Goal: Navigation & Orientation: Find specific page/section

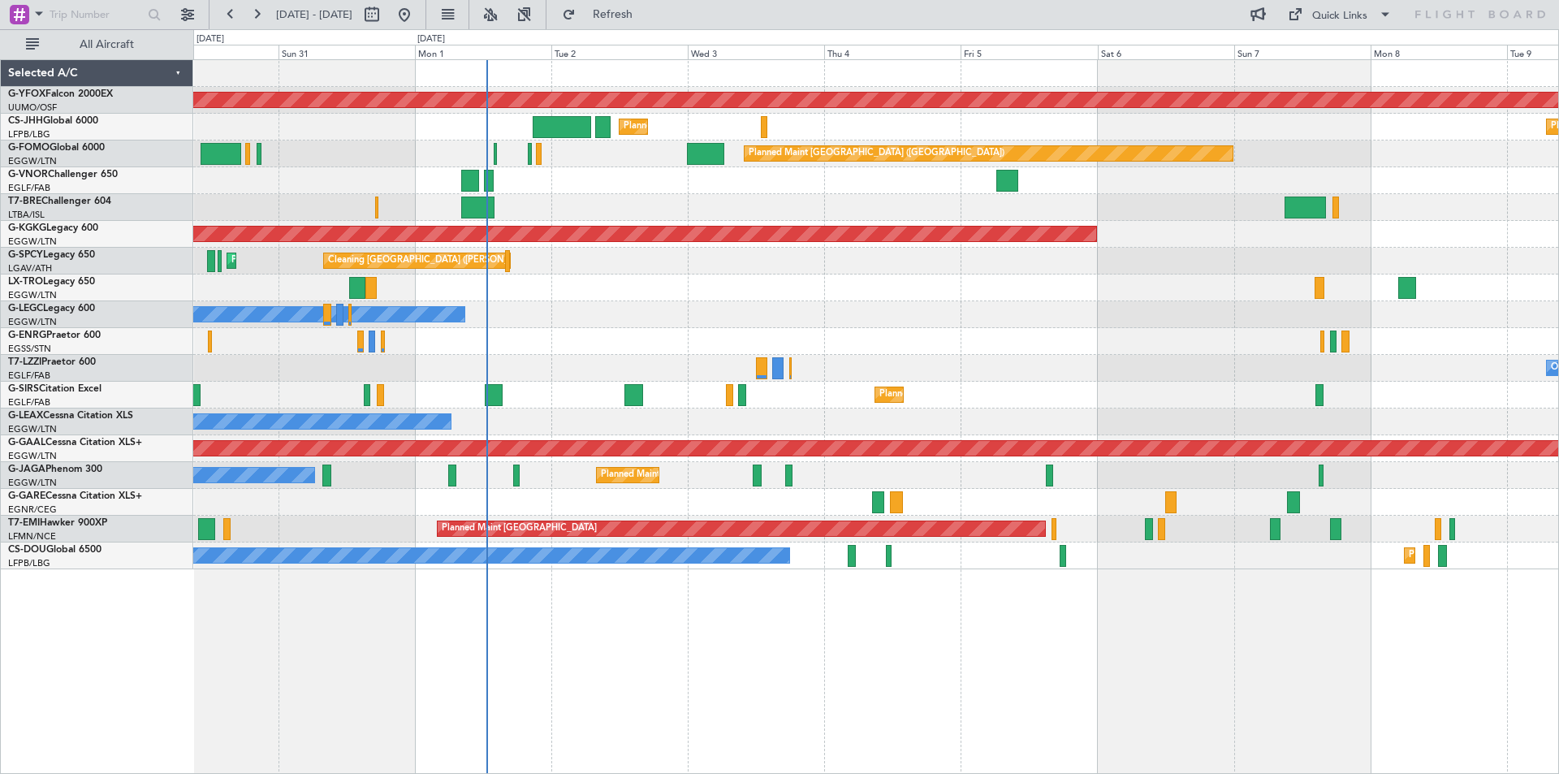
click at [919, 255] on div "AOG Maint Ostafyevo Planned Maint [GEOGRAPHIC_DATA] ([GEOGRAPHIC_DATA]) Planned…" at bounding box center [875, 314] width 1365 height 509
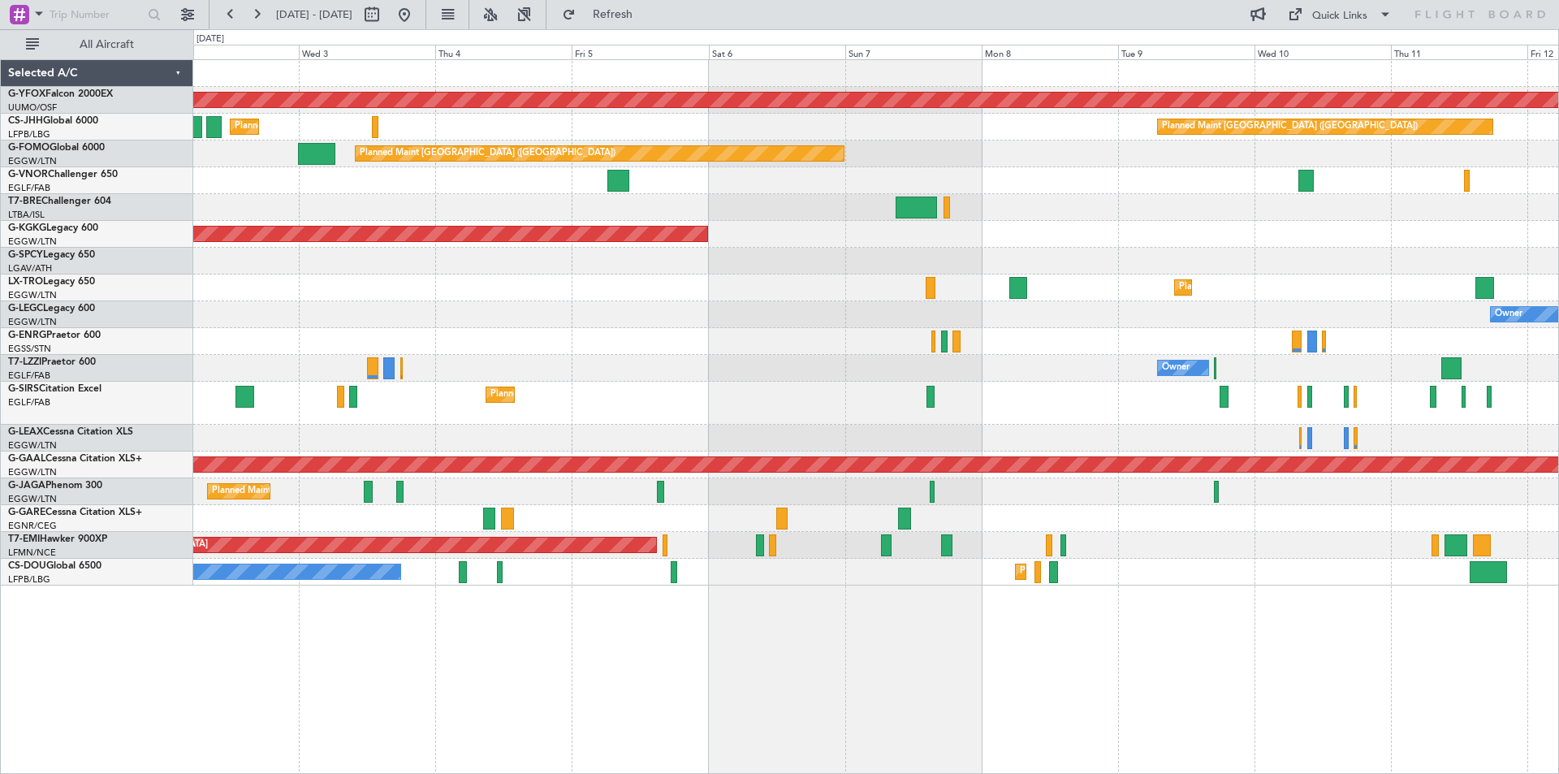
click at [834, 332] on div "AOG Maint Ostafyevo Planned Maint [GEOGRAPHIC_DATA] ([GEOGRAPHIC_DATA]) Planned…" at bounding box center [875, 323] width 1365 height 526
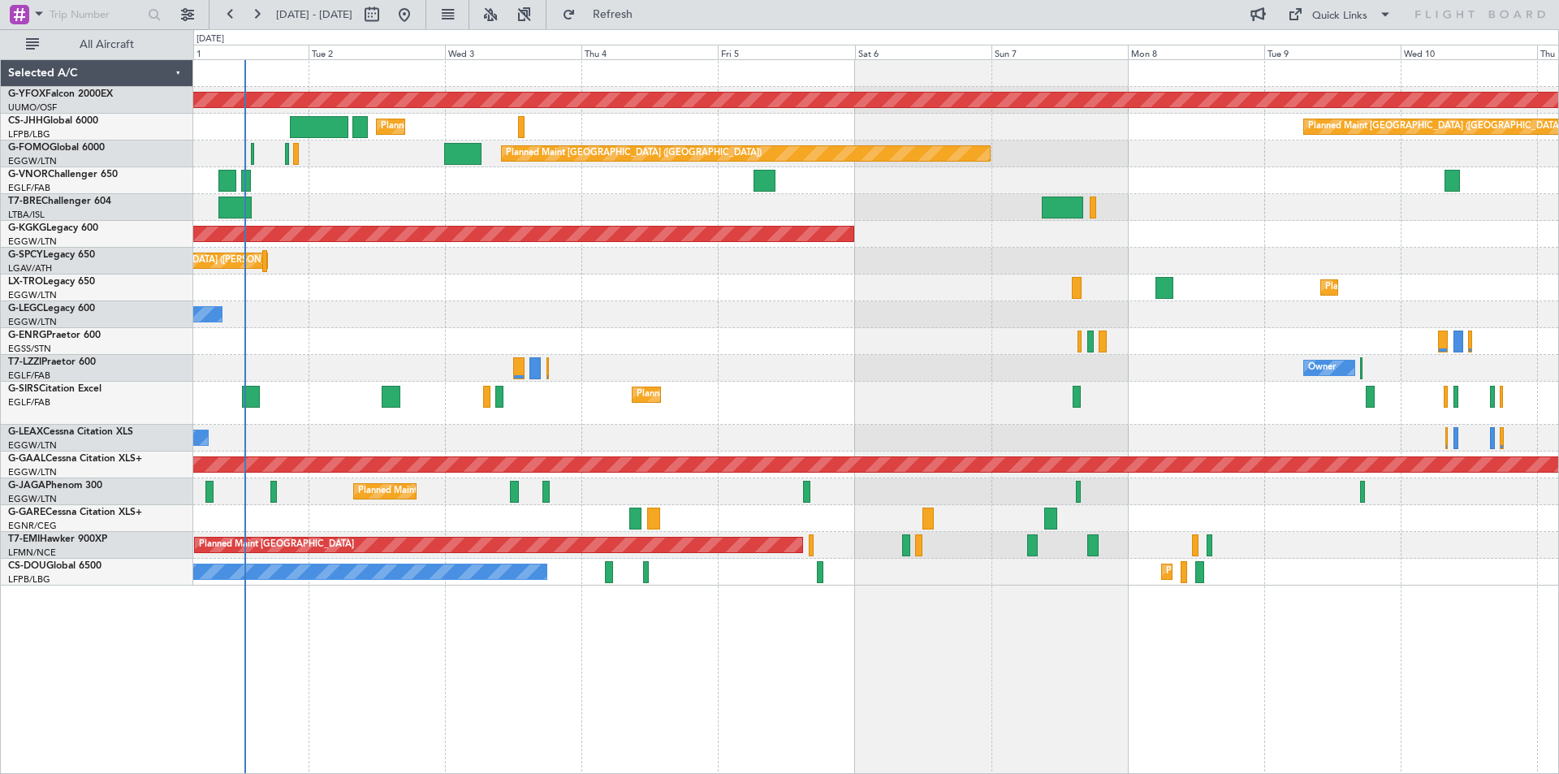
click at [1281, 266] on div "Cleaning [GEOGRAPHIC_DATA] ([PERSON_NAME] Intl) Planned Maint [GEOGRAPHIC_DATA]…" at bounding box center [875, 261] width 1365 height 27
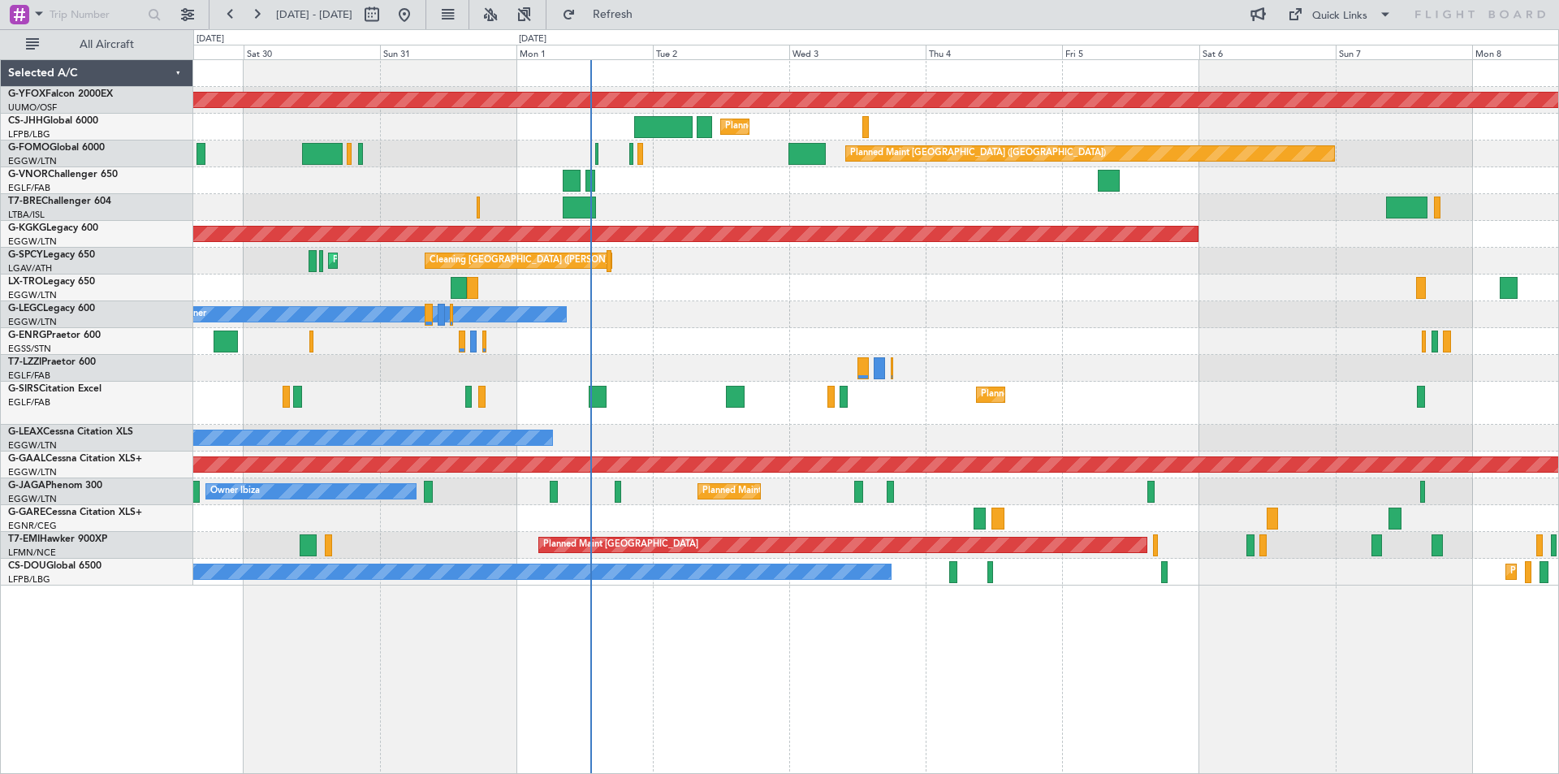
click at [819, 209] on div at bounding box center [875, 207] width 1365 height 27
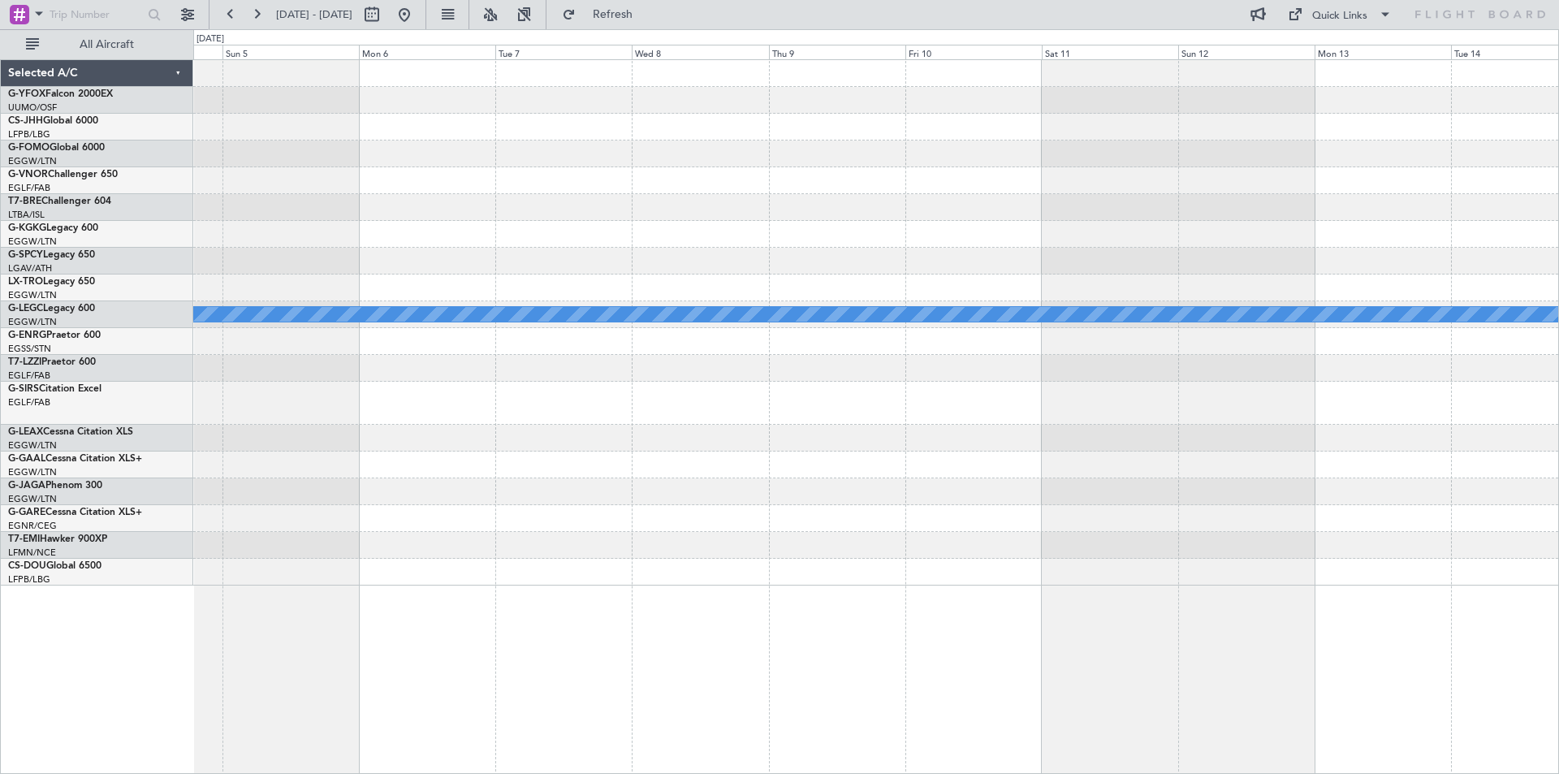
click at [211, 167] on div at bounding box center [875, 180] width 1365 height 27
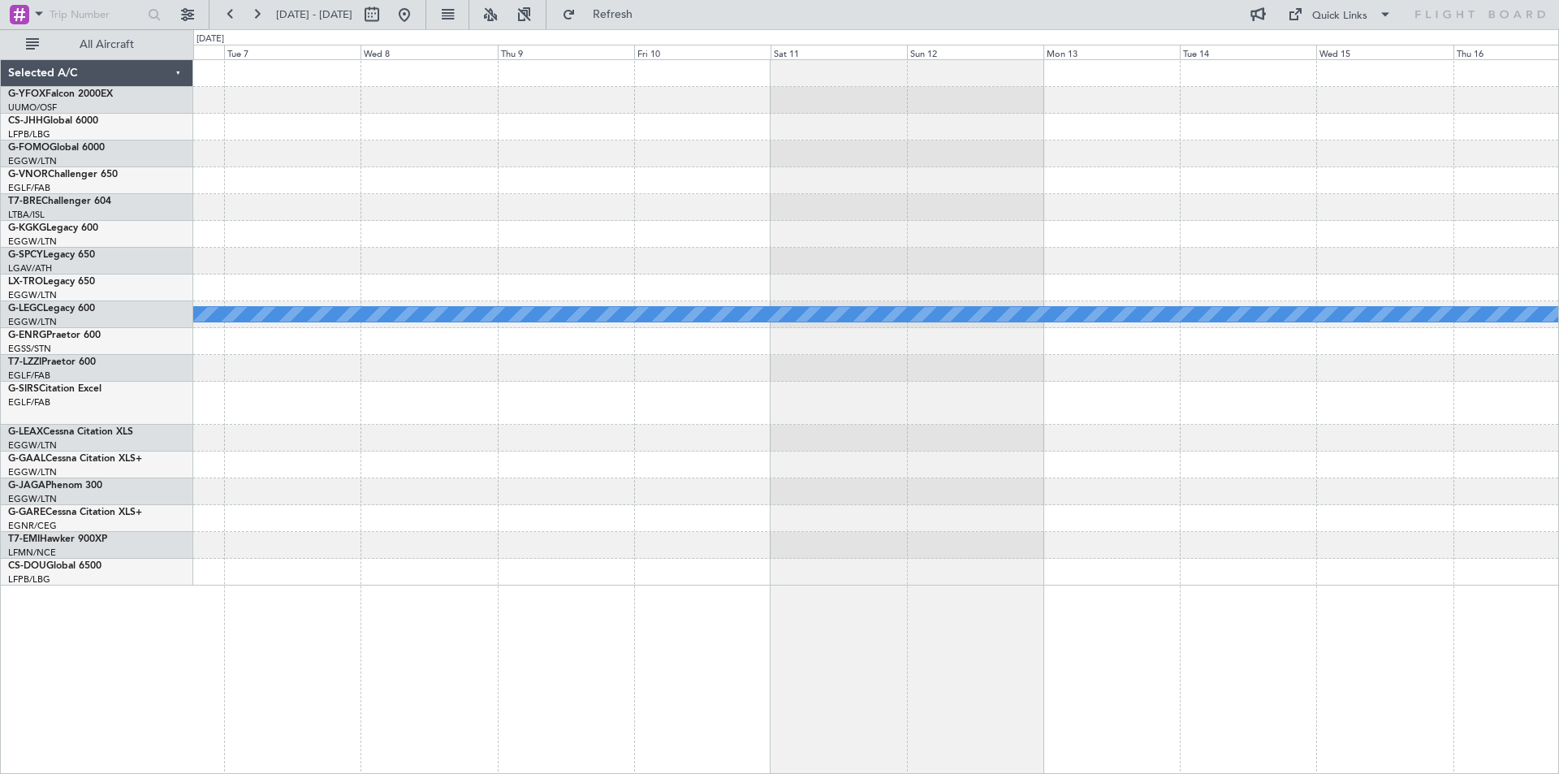
click at [1028, 266] on div at bounding box center [875, 261] width 1365 height 27
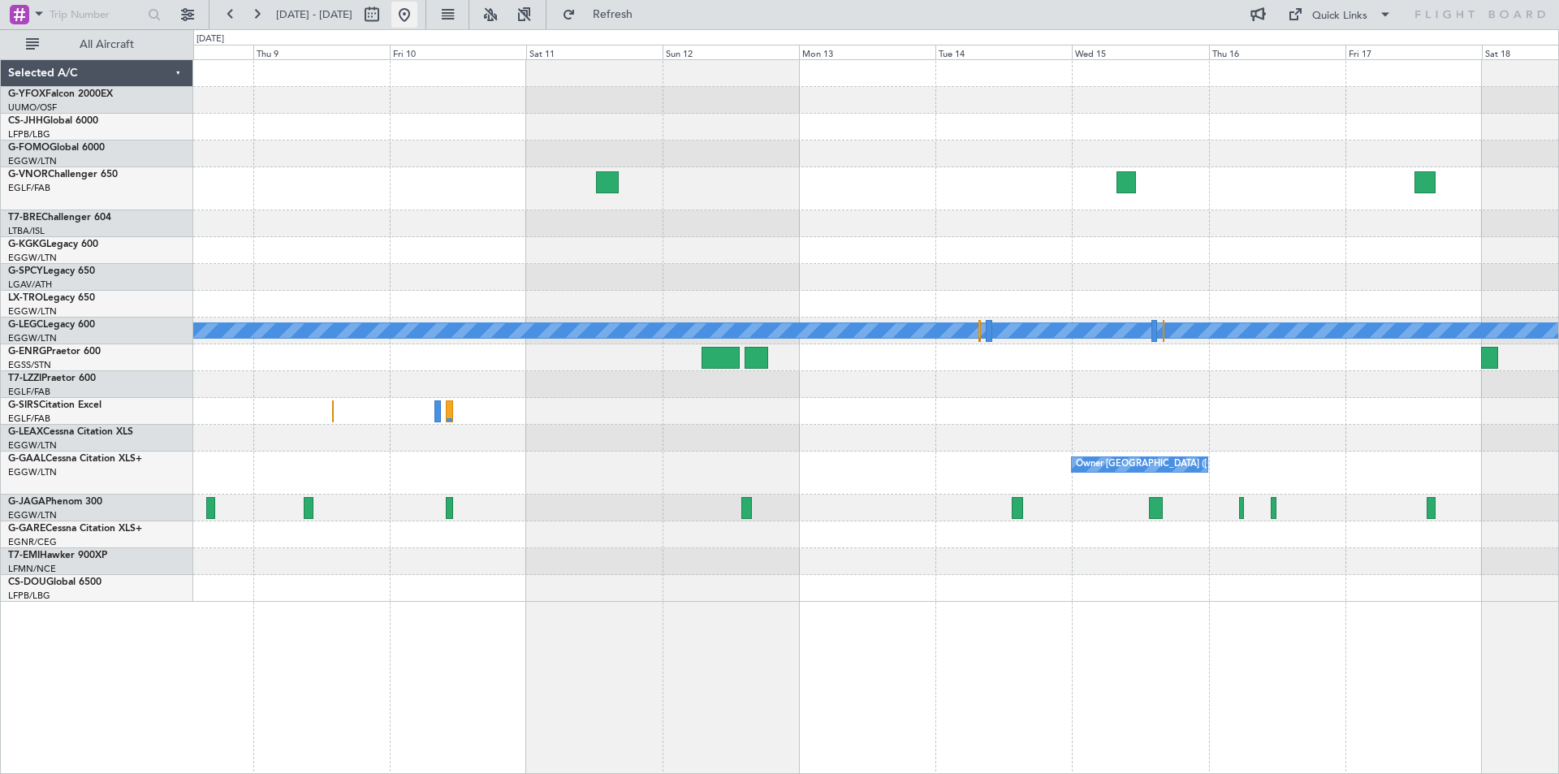
click at [417, 10] on button at bounding box center [404, 15] width 26 height 26
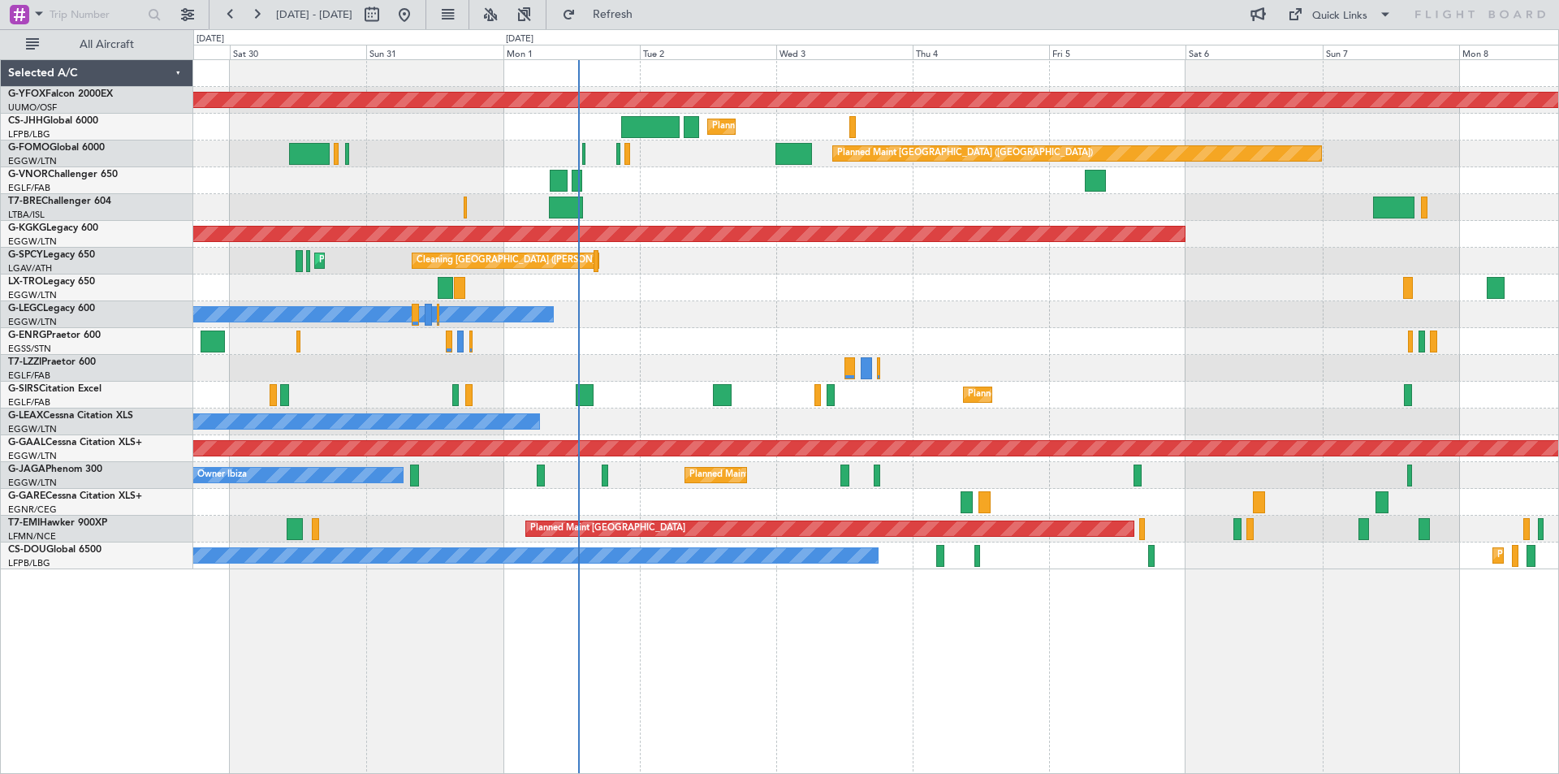
click at [640, 297] on div "Planned Maint Dusseldorf" at bounding box center [875, 288] width 1365 height 27
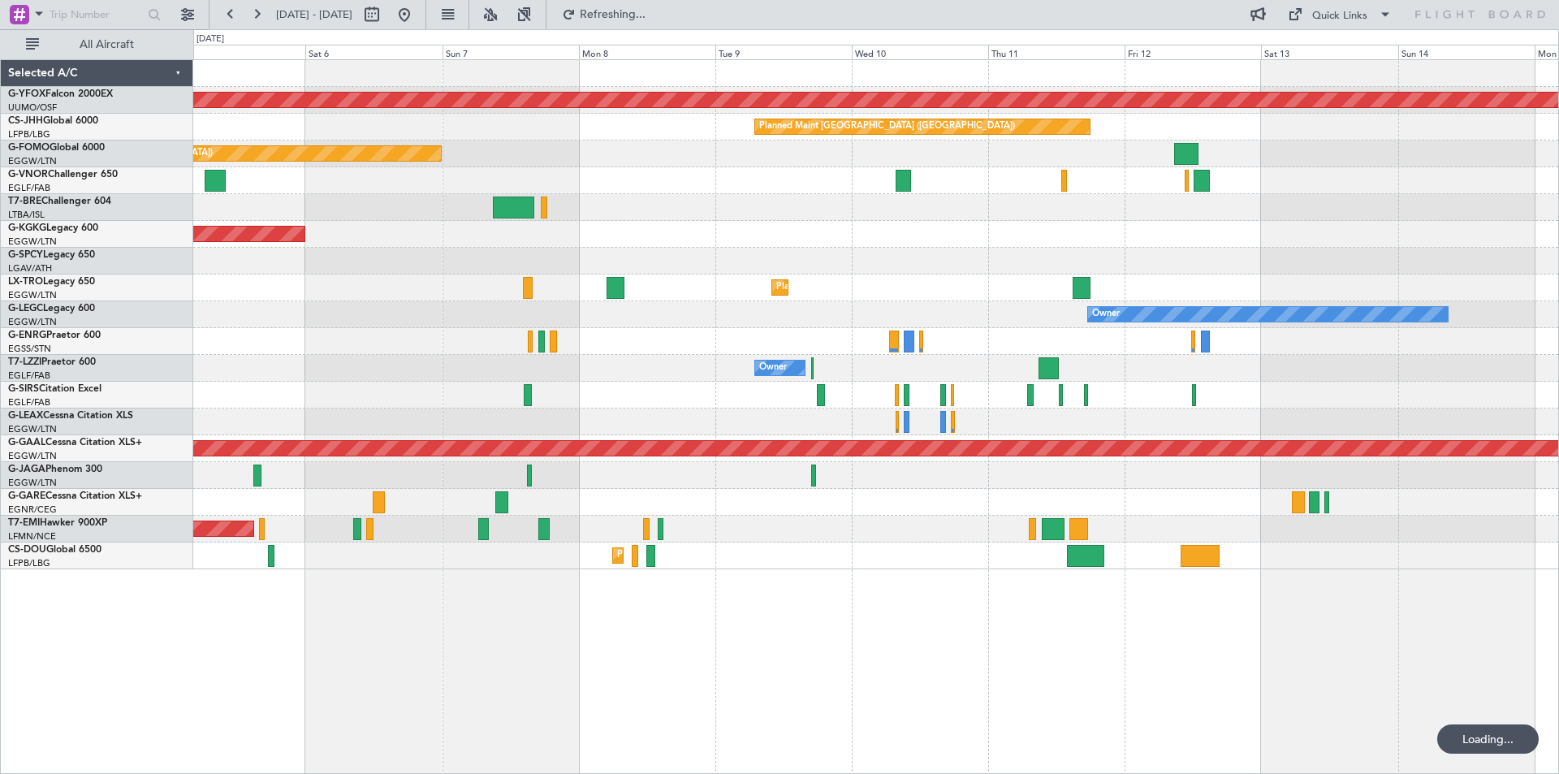
click at [359, 263] on div at bounding box center [875, 261] width 1365 height 27
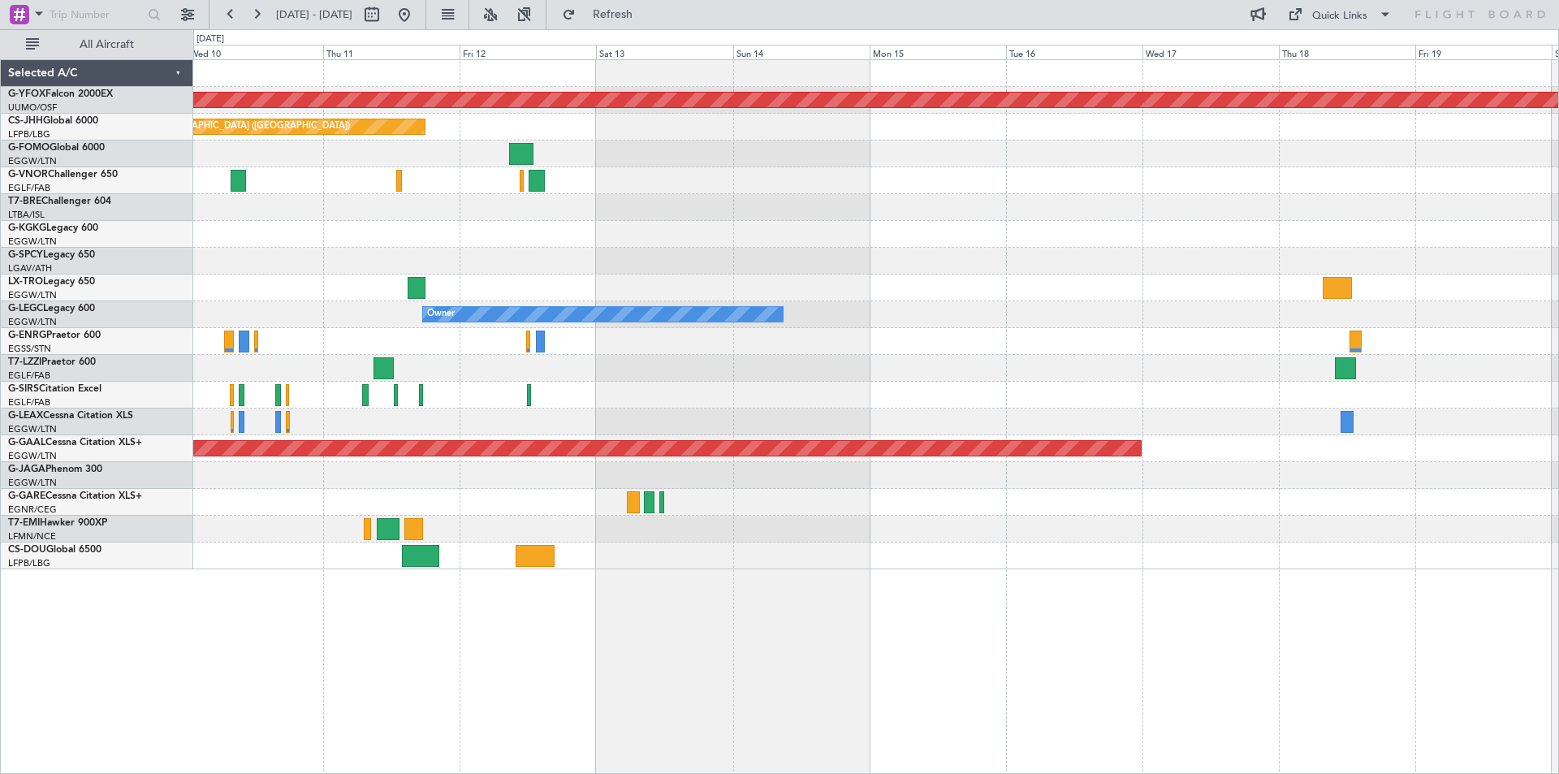
click at [270, 266] on div at bounding box center [875, 261] width 1365 height 27
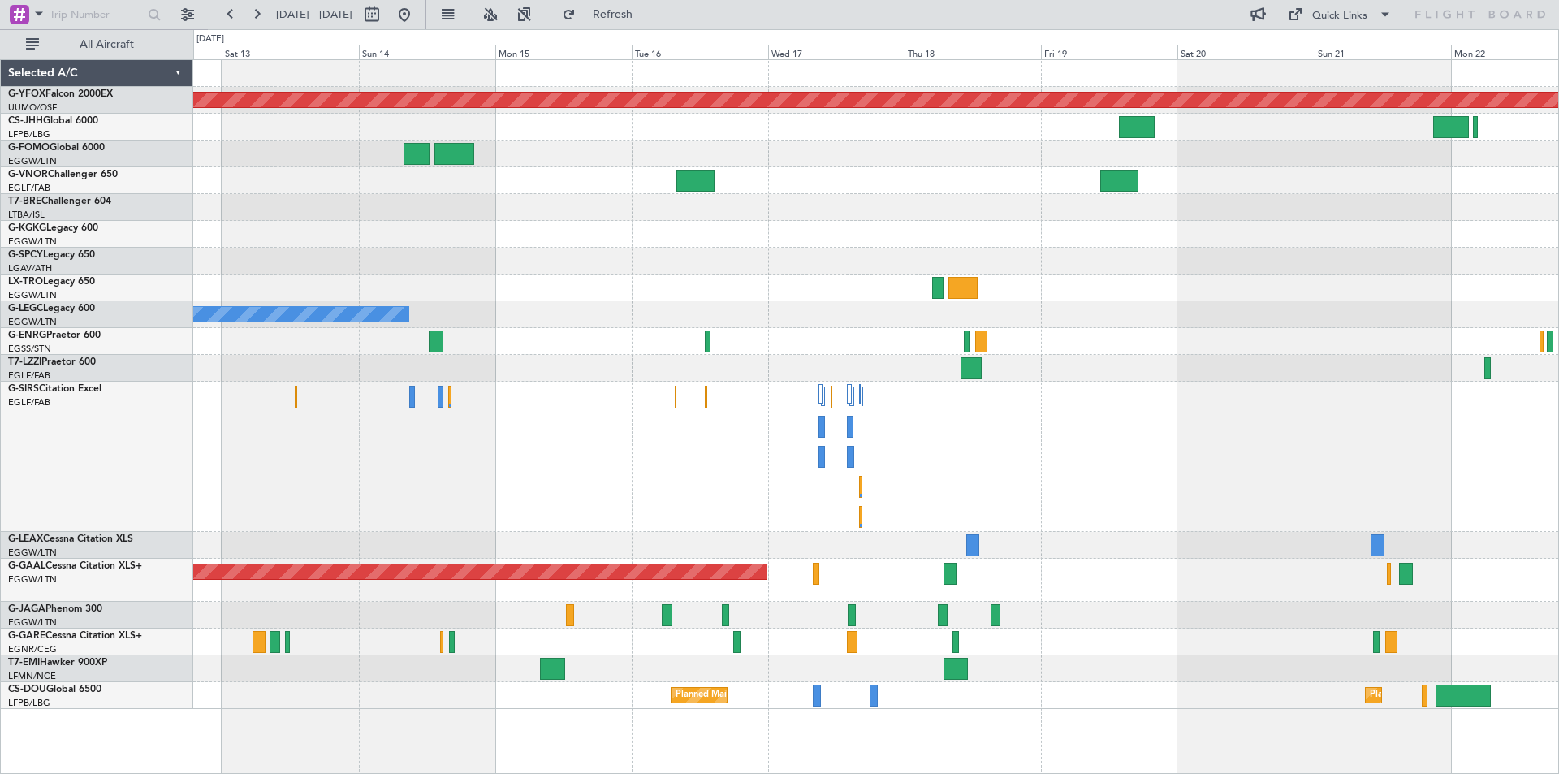
click at [1092, 365] on div at bounding box center [875, 368] width 1365 height 27
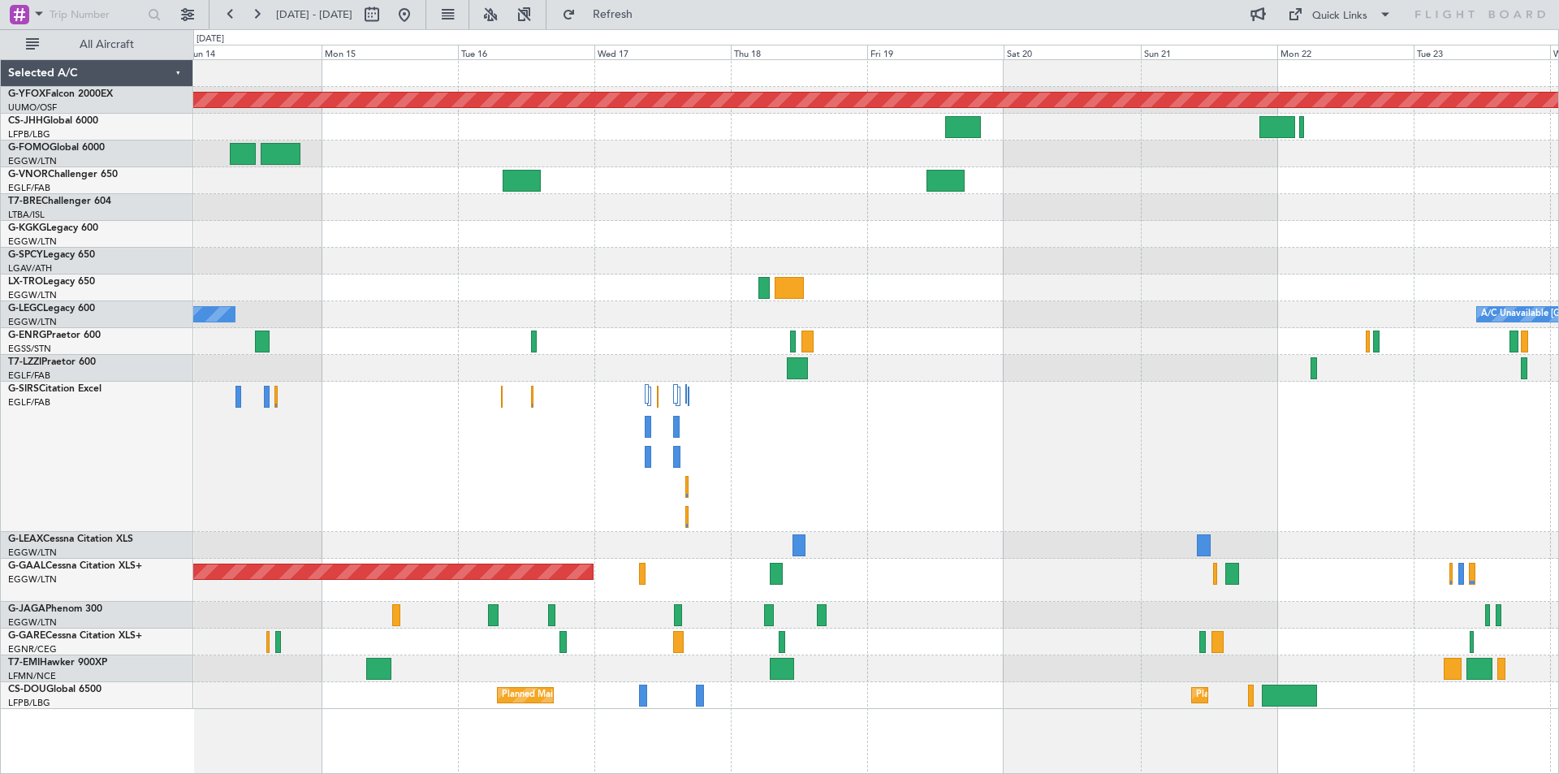
click at [500, 452] on div at bounding box center [875, 457] width 1365 height 150
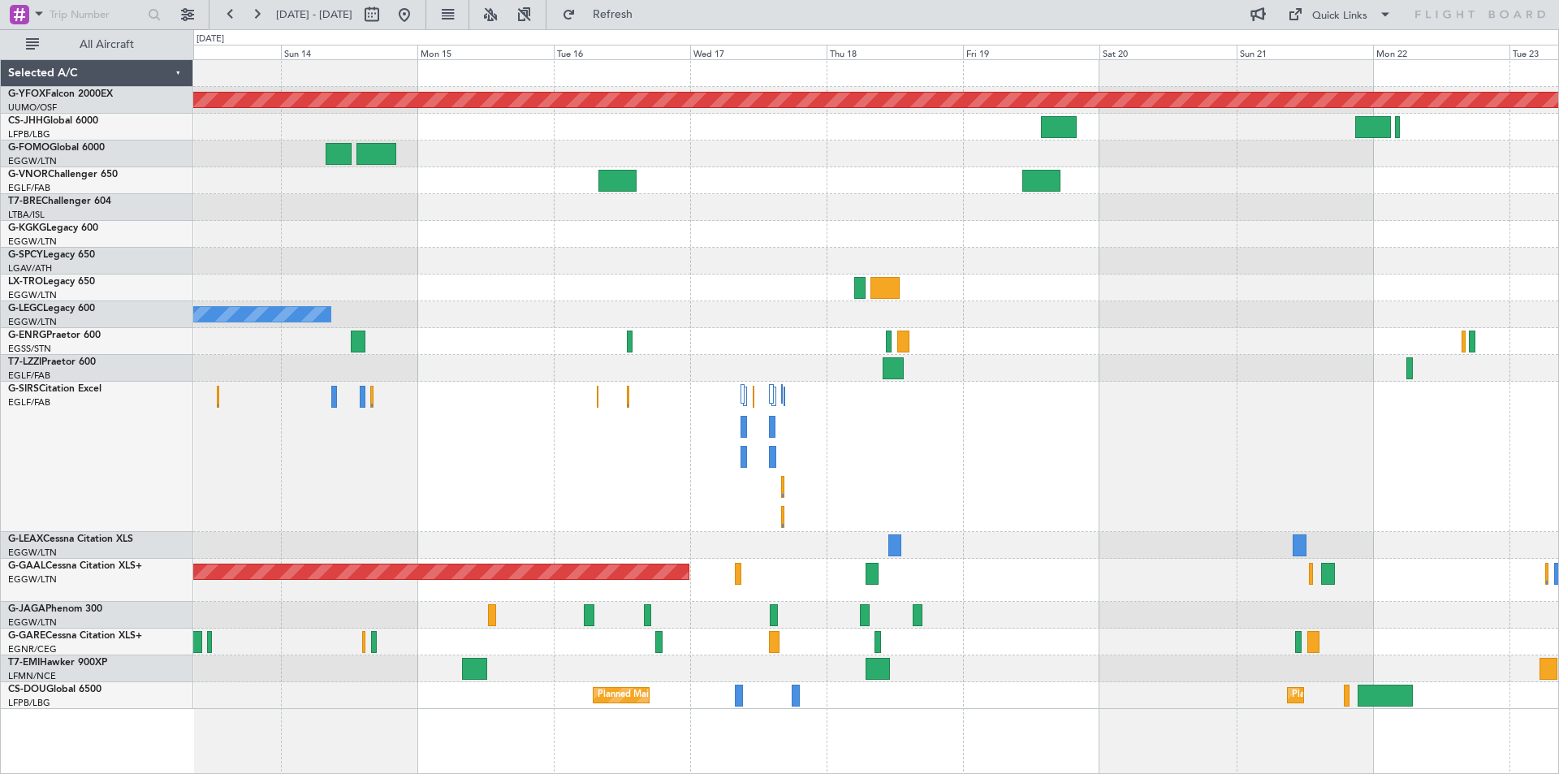
click at [504, 444] on div at bounding box center [875, 457] width 1365 height 150
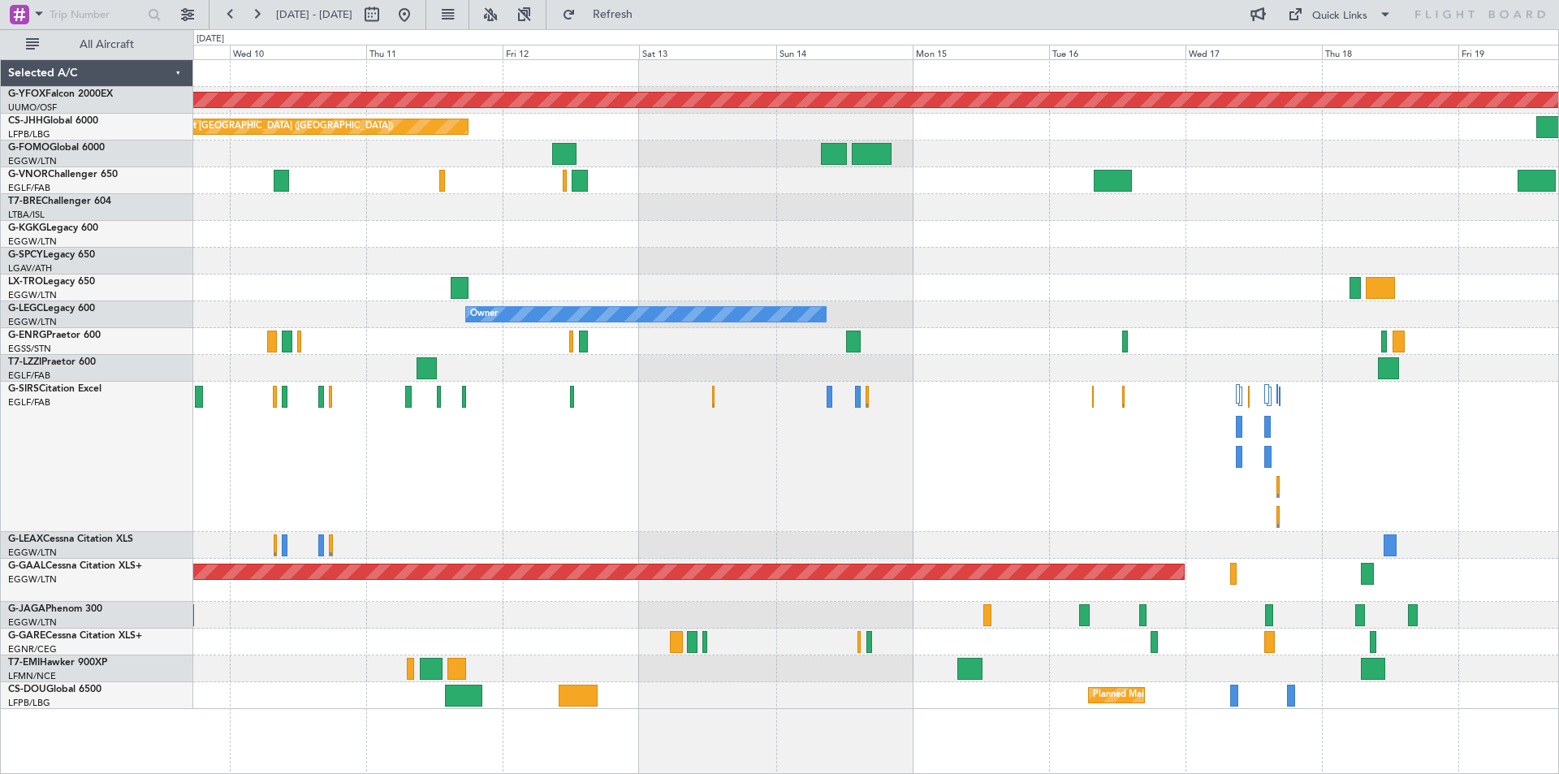
click at [1165, 387] on div "AOG Maint Ostafyevo Planned Maint [GEOGRAPHIC_DATA] ([GEOGRAPHIC_DATA]) Planned…" at bounding box center [875, 384] width 1365 height 649
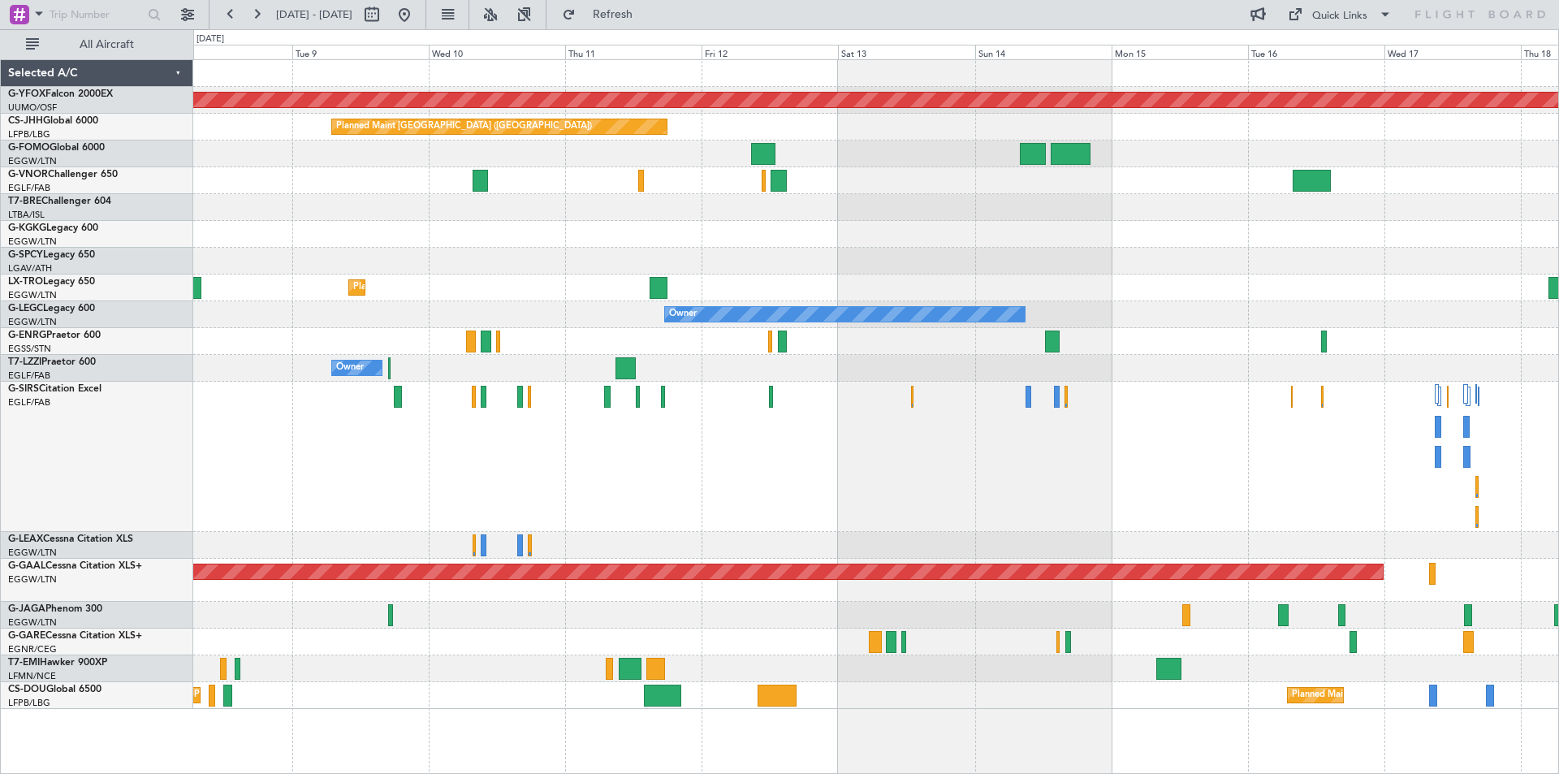
click at [622, 347] on div at bounding box center [875, 341] width 1365 height 27
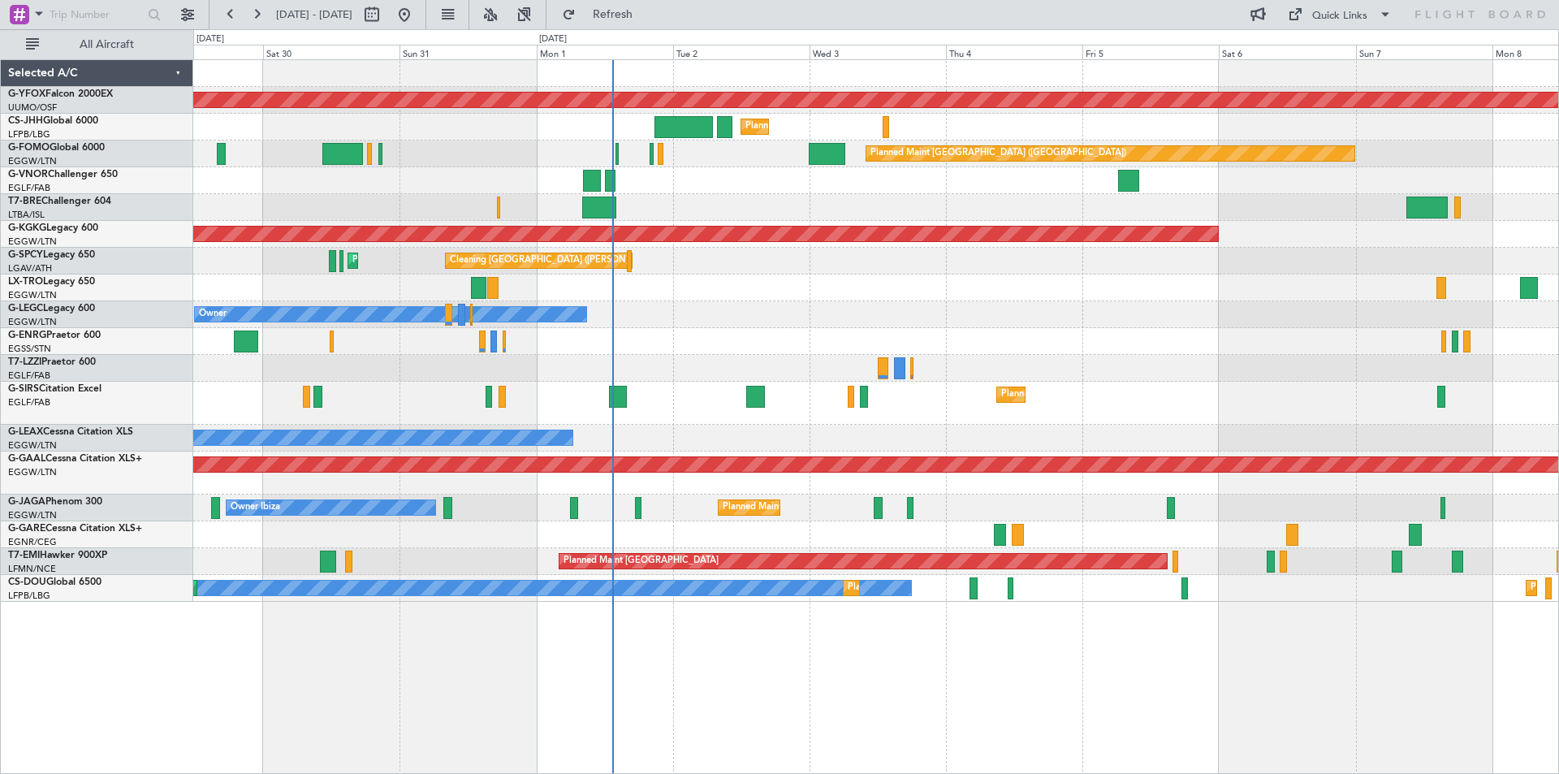
click at [1132, 319] on div "AOG Maint Ostafyevo Planned Maint [GEOGRAPHIC_DATA] ([GEOGRAPHIC_DATA]) Planned…" at bounding box center [875, 331] width 1365 height 542
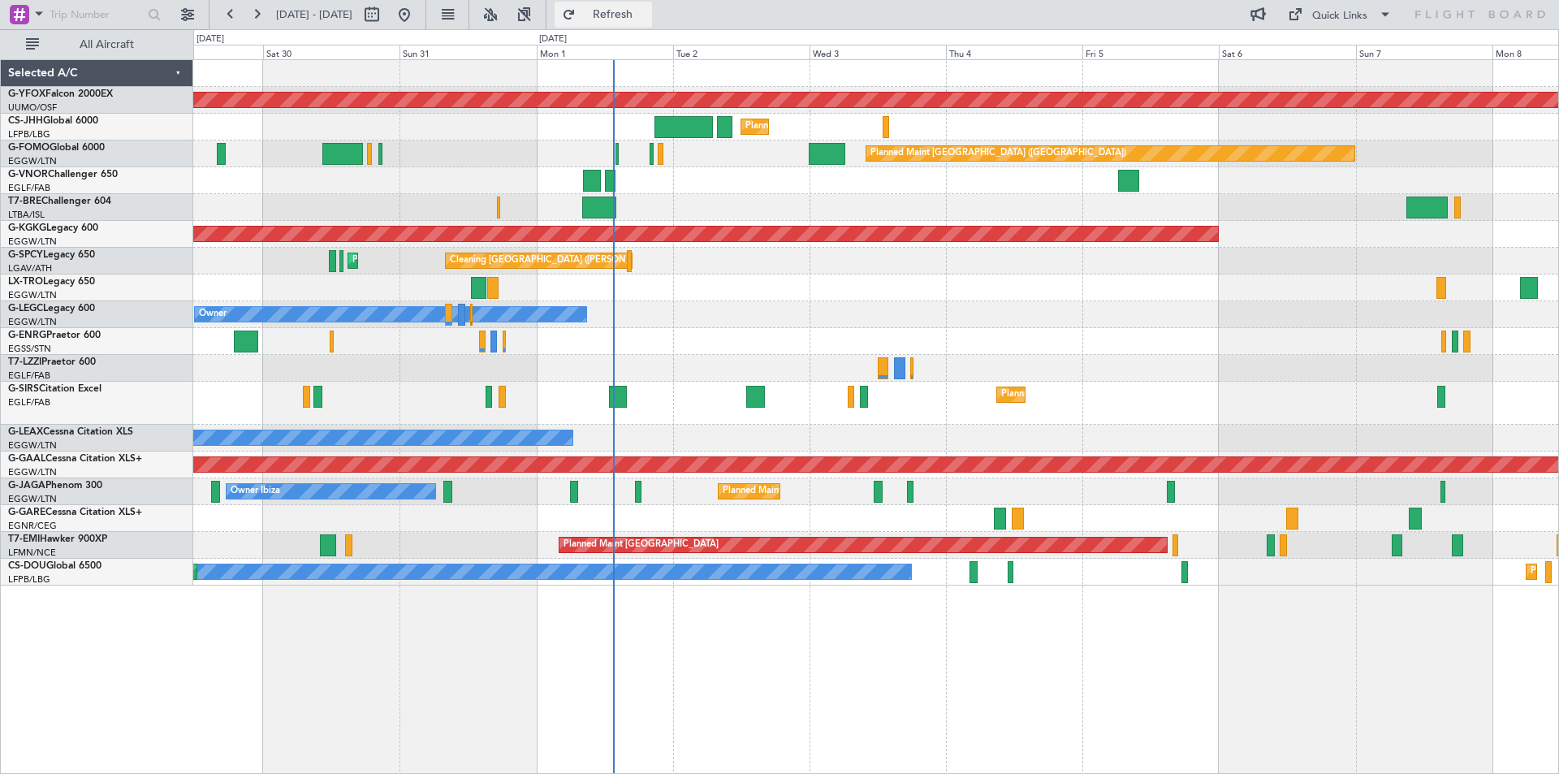
click at [647, 15] on span "Refresh" at bounding box center [613, 14] width 68 height 11
click at [1320, 11] on div "Quick Links" at bounding box center [1340, 16] width 55 height 16
click at [1326, 48] on button "Trip Builder" at bounding box center [1341, 53] width 122 height 39
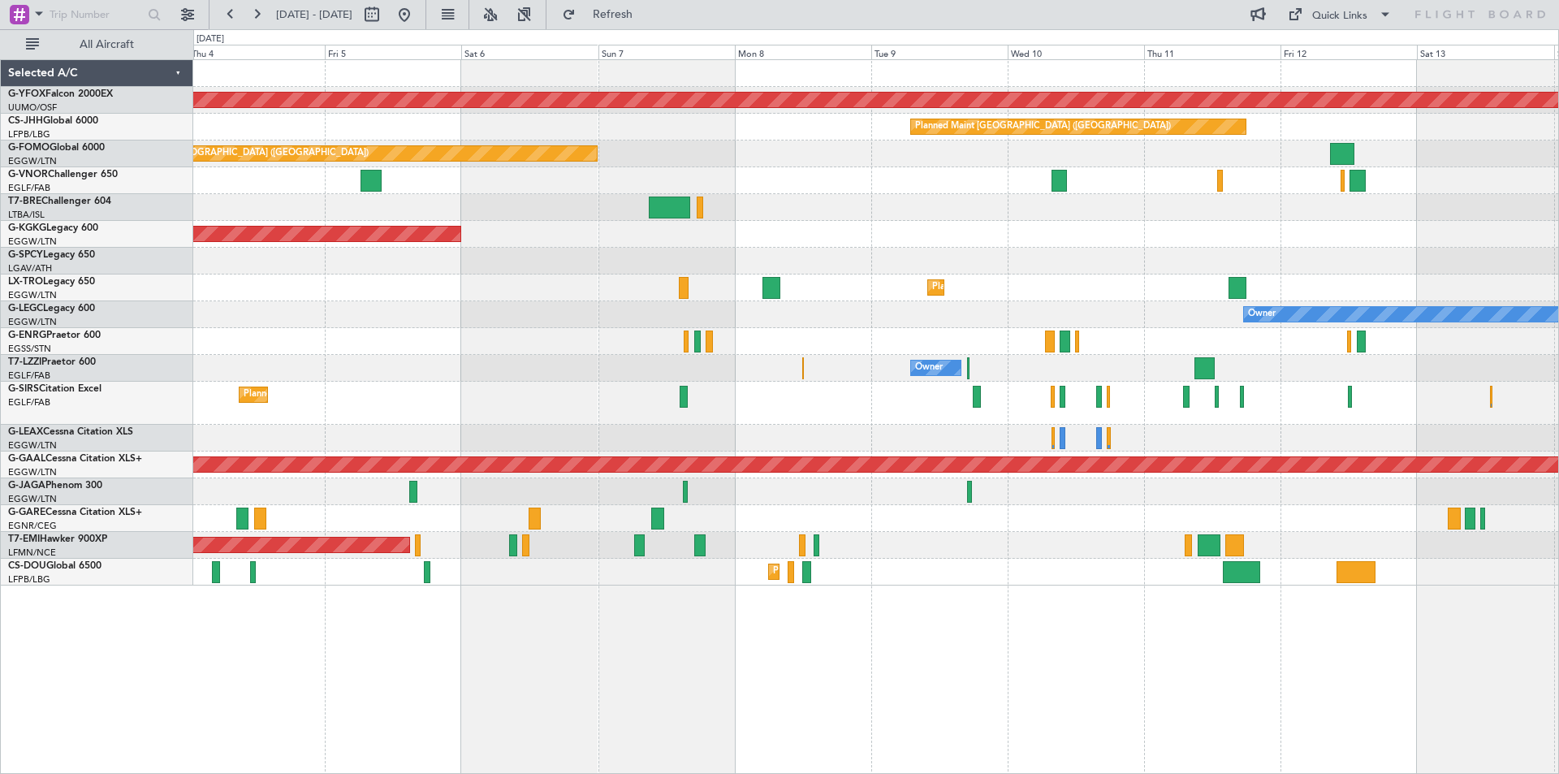
click at [422, 280] on div "Planned Maint Dusseldorf" at bounding box center [875, 288] width 1365 height 27
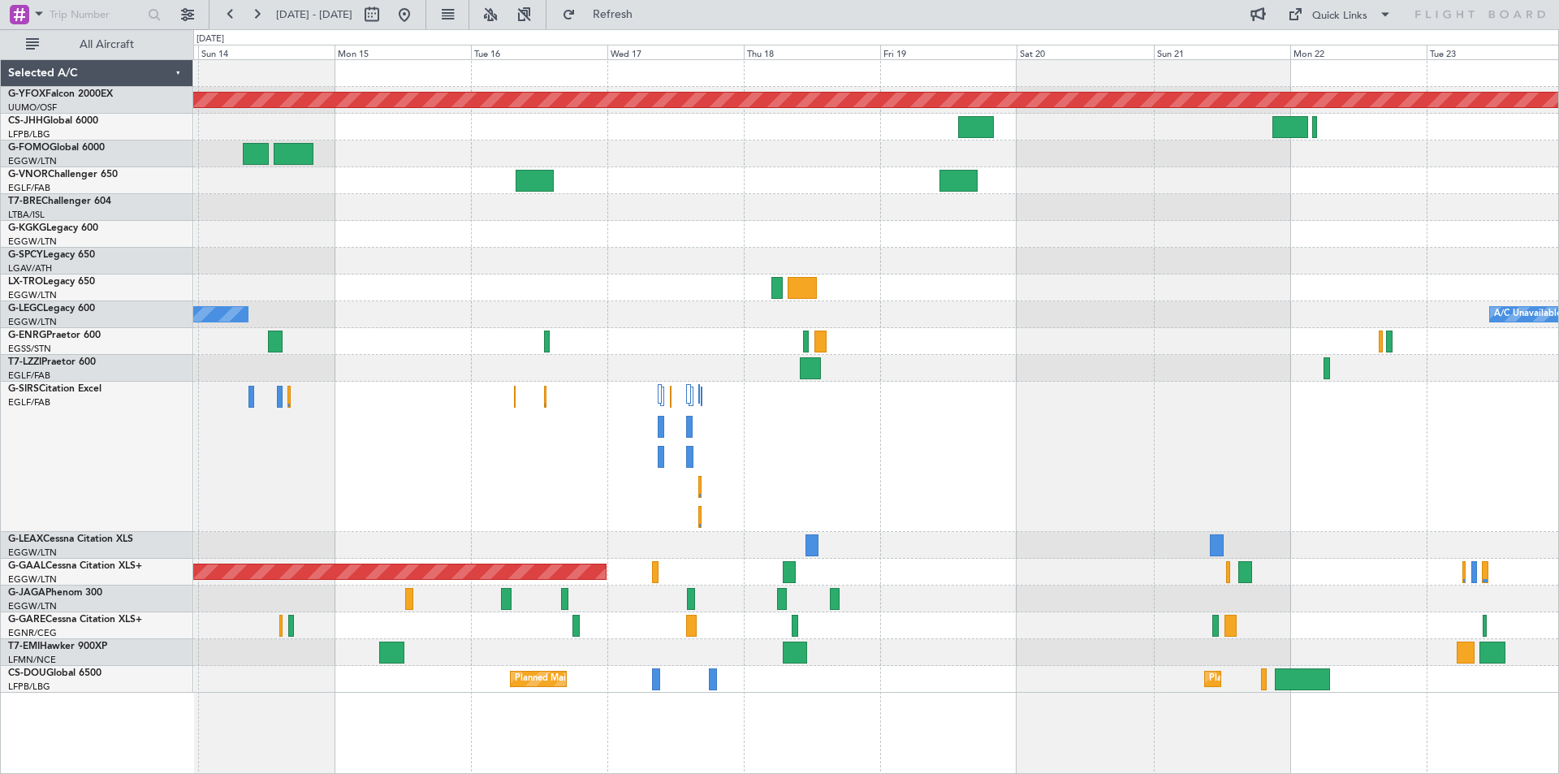
click at [1007, 298] on div at bounding box center [875, 288] width 1365 height 27
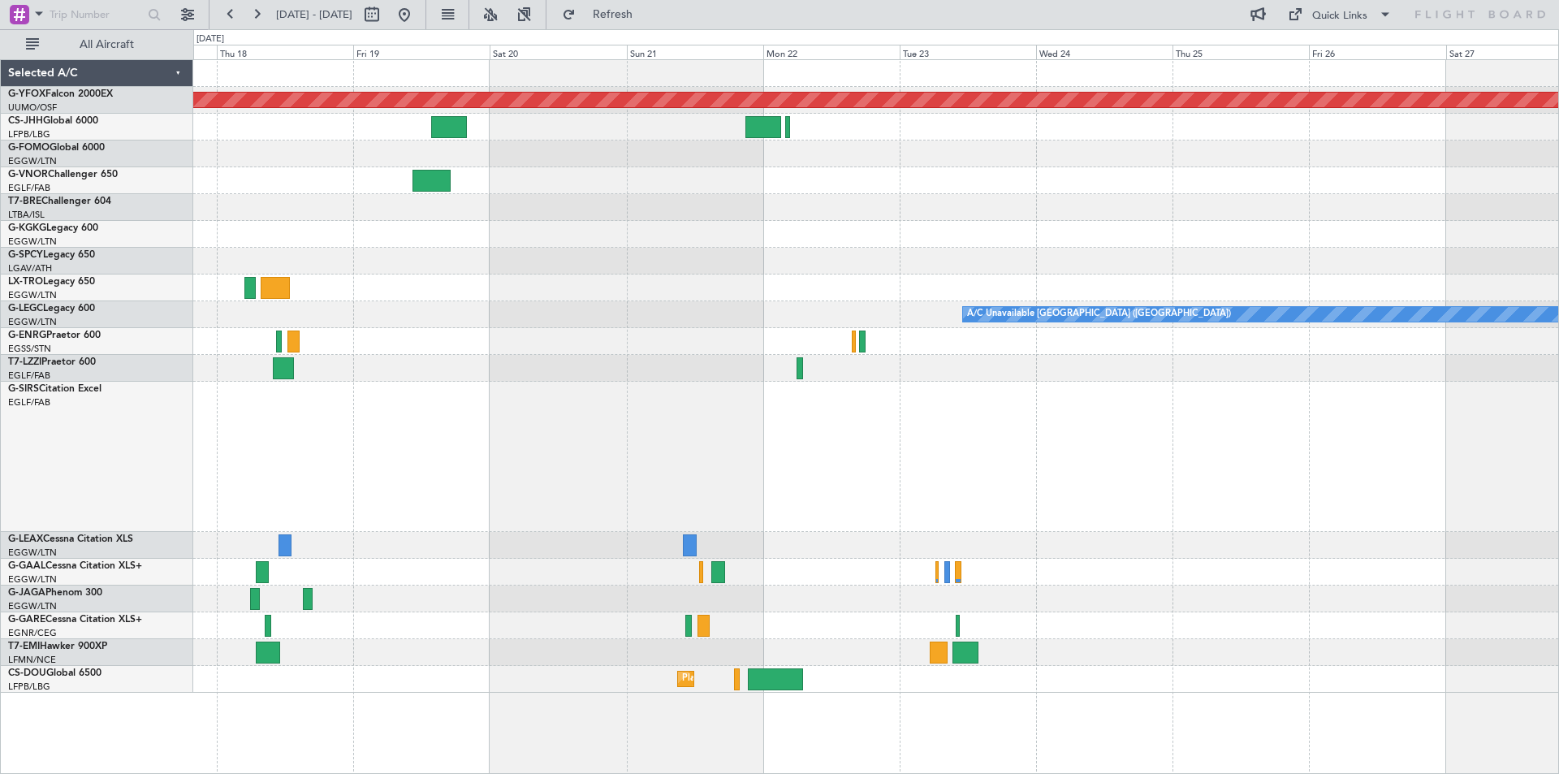
click at [658, 322] on div "A/C Unavailable [GEOGRAPHIC_DATA] ([GEOGRAPHIC_DATA])" at bounding box center [875, 314] width 1365 height 27
